Goal: Transaction & Acquisition: Purchase product/service

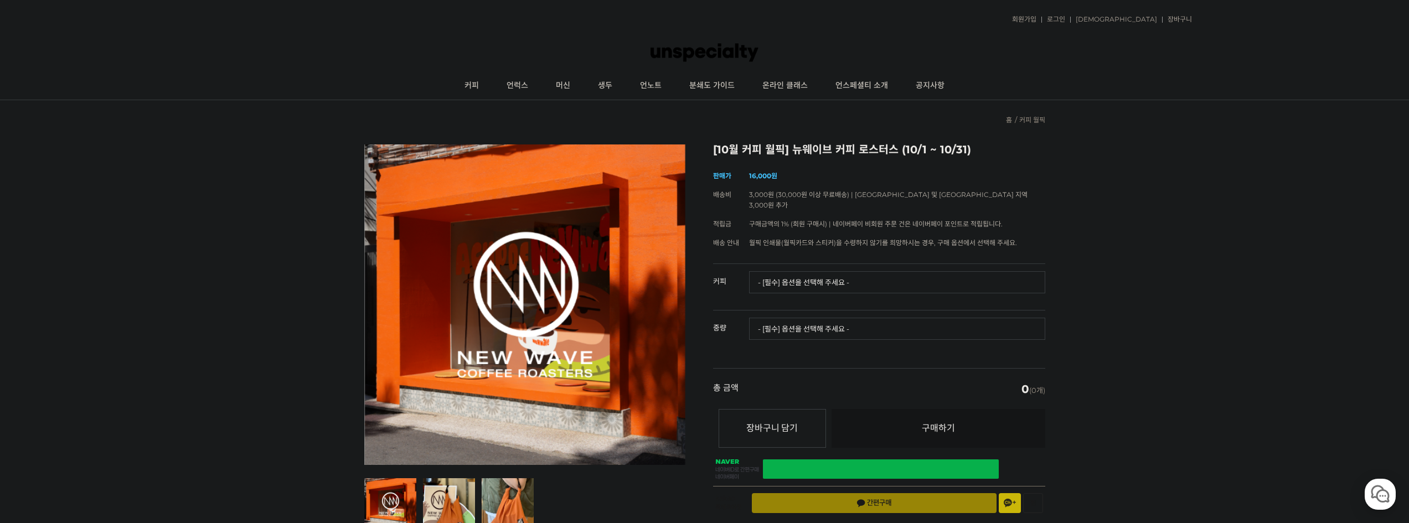
click at [810, 273] on select "- [필수] 옵션을 선택해 주세요 - ------------------- 언스페셜티 분쇄도 가이드 종이 받기 (주문 1건당 최대 1개 제공) …" at bounding box center [897, 282] width 296 height 22
drag, startPoint x: 437, startPoint y: 113, endPoint x: 465, endPoint y: 107, distance: 29.0
click at [437, 113] on div "현재 위치 홈 커피 월픽" at bounding box center [704, 114] width 681 height 28
click at [488, 87] on link "커피" at bounding box center [472, 86] width 42 height 28
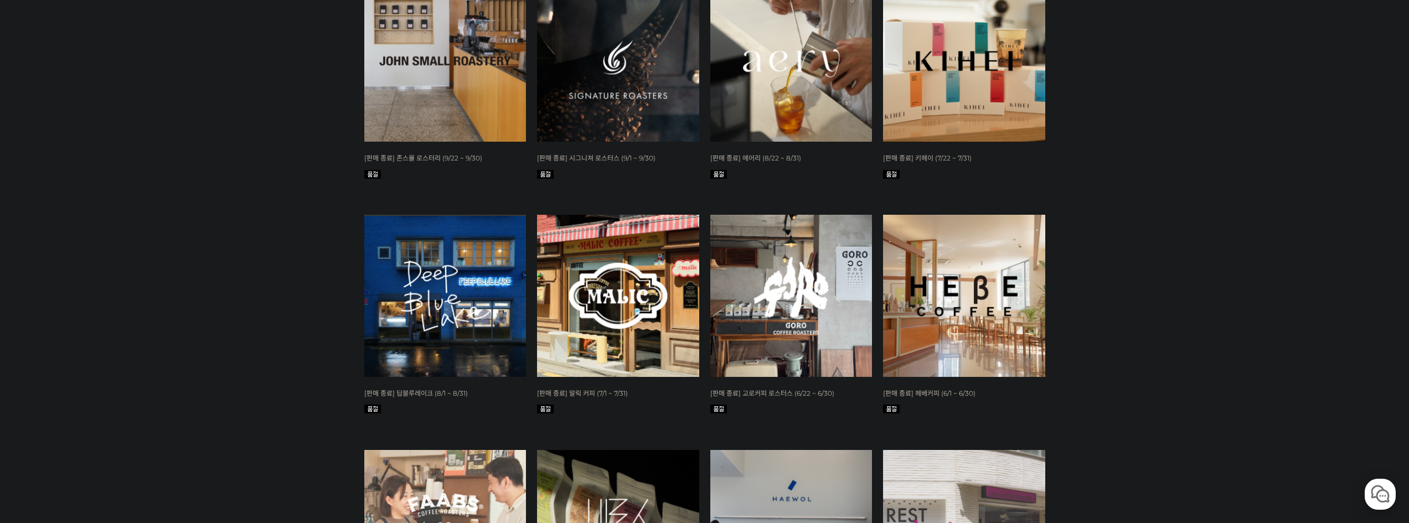
click at [1143, 216] on div "뒤로가기 현재 위치 홈 커피 월픽 커피 월픽 판매 중 WISH ADD OPTION 상품명 : [10월 커피 월픽] 뉴웨이브 커피 로스터스 (1…" at bounding box center [704, 253] width 1409 height 1302
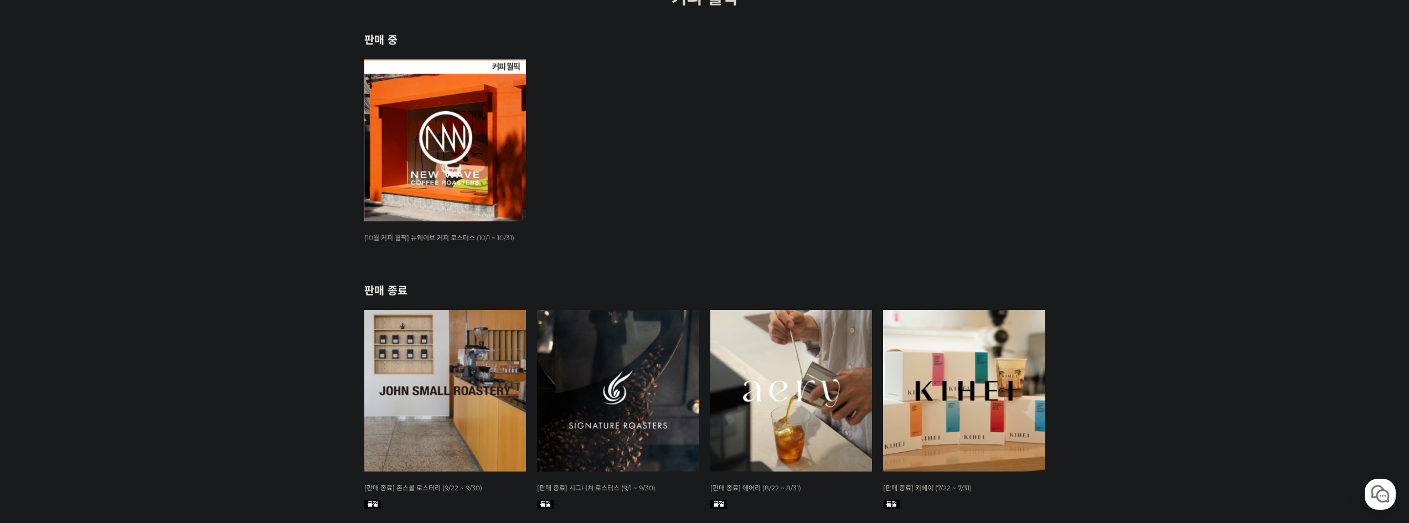
scroll to position [166, 0]
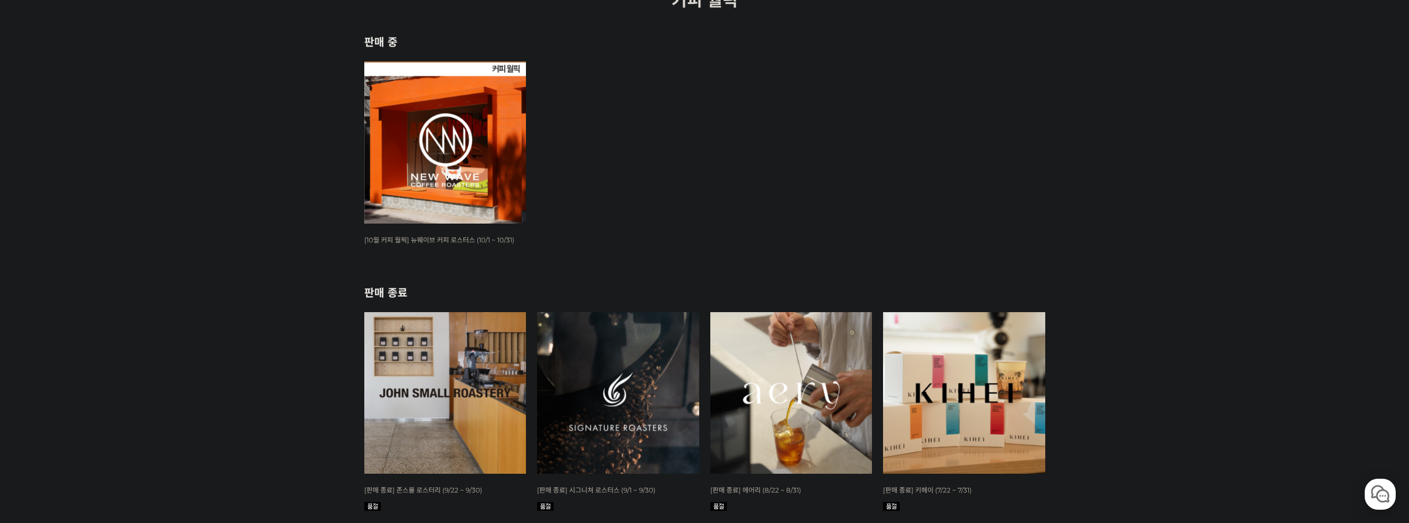
click at [468, 148] on img at bounding box center [445, 142] width 162 height 162
